Goal: Complete application form

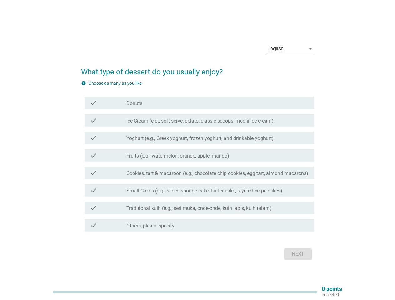
click at [198, 150] on div "check check_box_outline_blank Fruits (e.g., watermelon, orange, apple, mango)" at bounding box center [200, 155] width 230 height 13
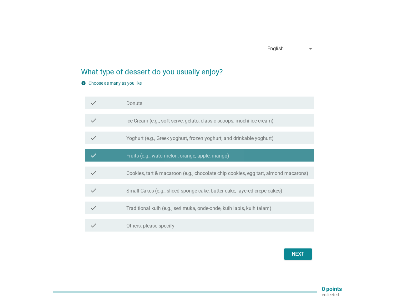
click at [291, 49] on div "English" at bounding box center [287, 49] width 38 height 10
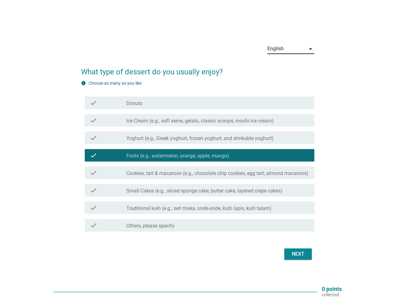
click at [198, 157] on label "Fruits (e.g., watermelon, orange, apple, mango)" at bounding box center [177, 156] width 103 height 6
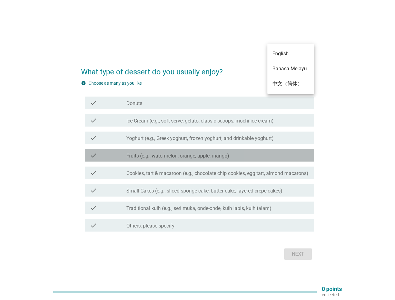
click at [200, 103] on div "check_box_outline_blank Donuts" at bounding box center [217, 103] width 183 height 8
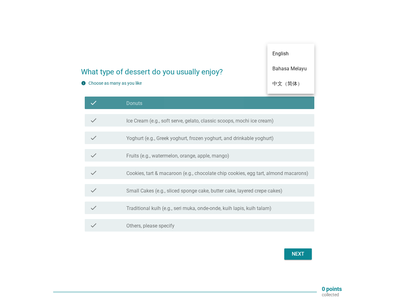
click at [200, 103] on div "check_box_outline_blank Donuts" at bounding box center [217, 103] width 183 height 8
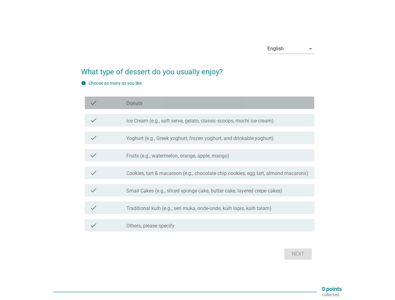
click at [134, 104] on label "Donuts" at bounding box center [134, 103] width 16 height 6
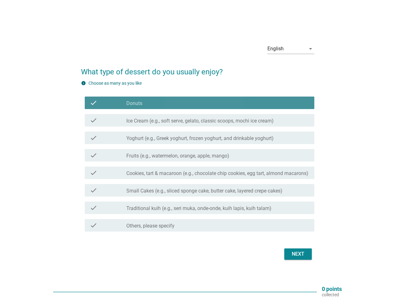
click at [134, 104] on label "Donuts" at bounding box center [134, 103] width 16 height 6
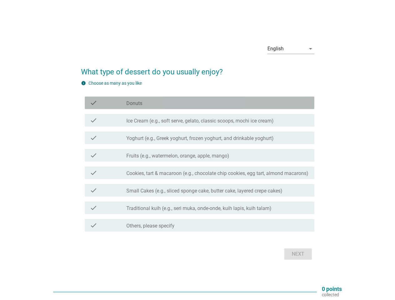
click at [200, 120] on label "Ice Cream (e.g., soft serve, gelato, classic scoops, mochi ice cream)" at bounding box center [199, 121] width 147 height 6
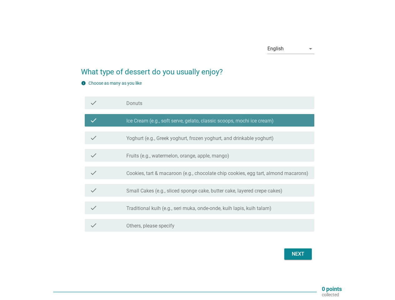
click at [200, 120] on label "Ice Cream (e.g., soft serve, gelato, classic scoops, mochi ice cream)" at bounding box center [199, 121] width 147 height 6
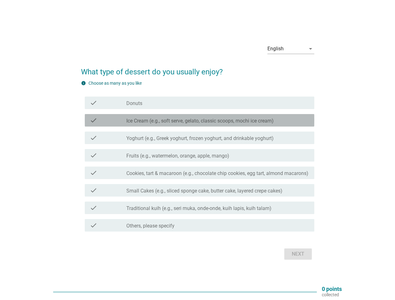
click at [200, 121] on label "Ice Cream (e.g., soft serve, gelato, classic scoops, mochi ice cream)" at bounding box center [199, 121] width 147 height 6
